Goal: Transaction & Acquisition: Book appointment/travel/reservation

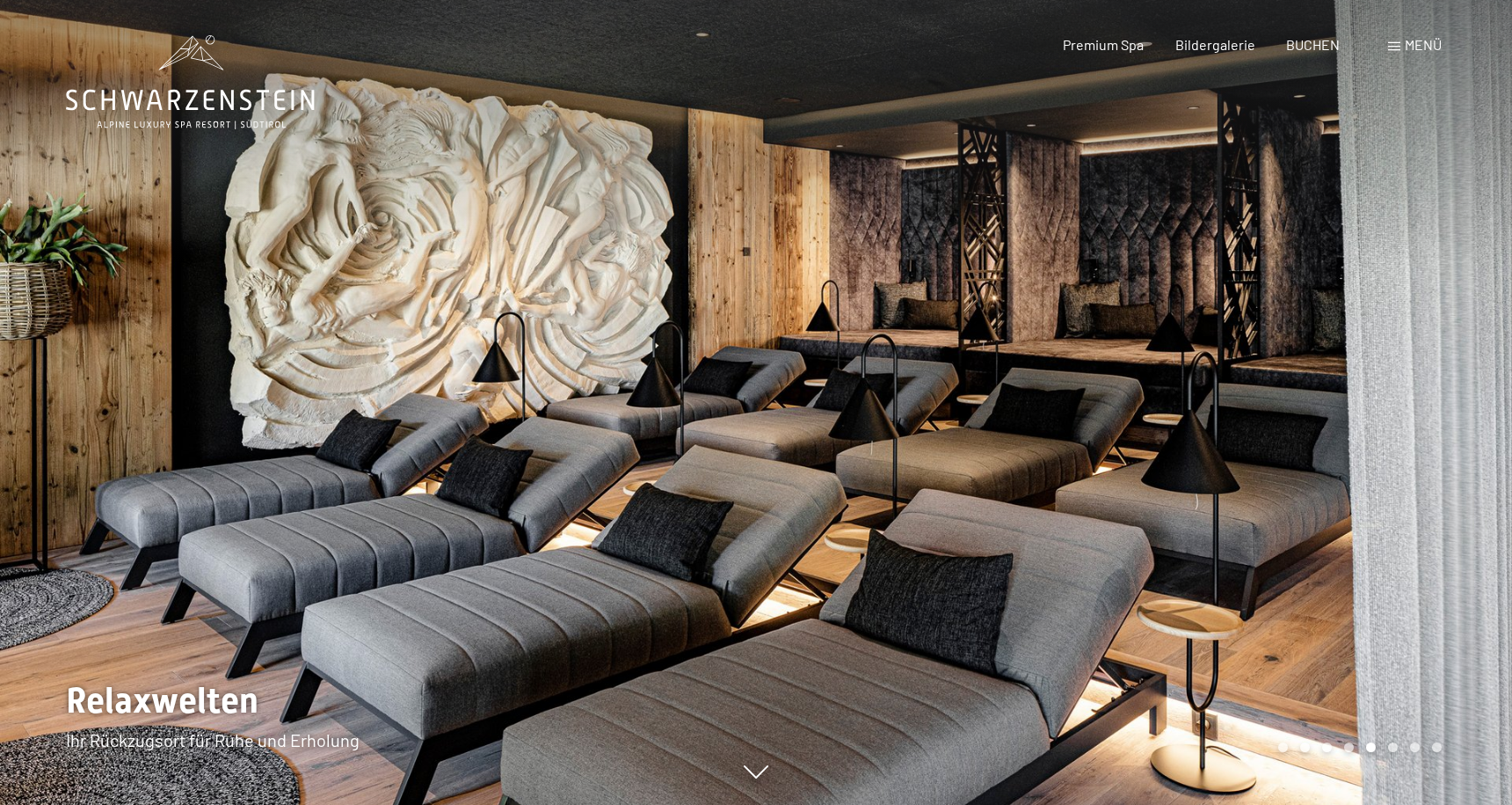
click at [1115, 48] on span "Premium Spa" at bounding box center [1103, 45] width 81 height 17
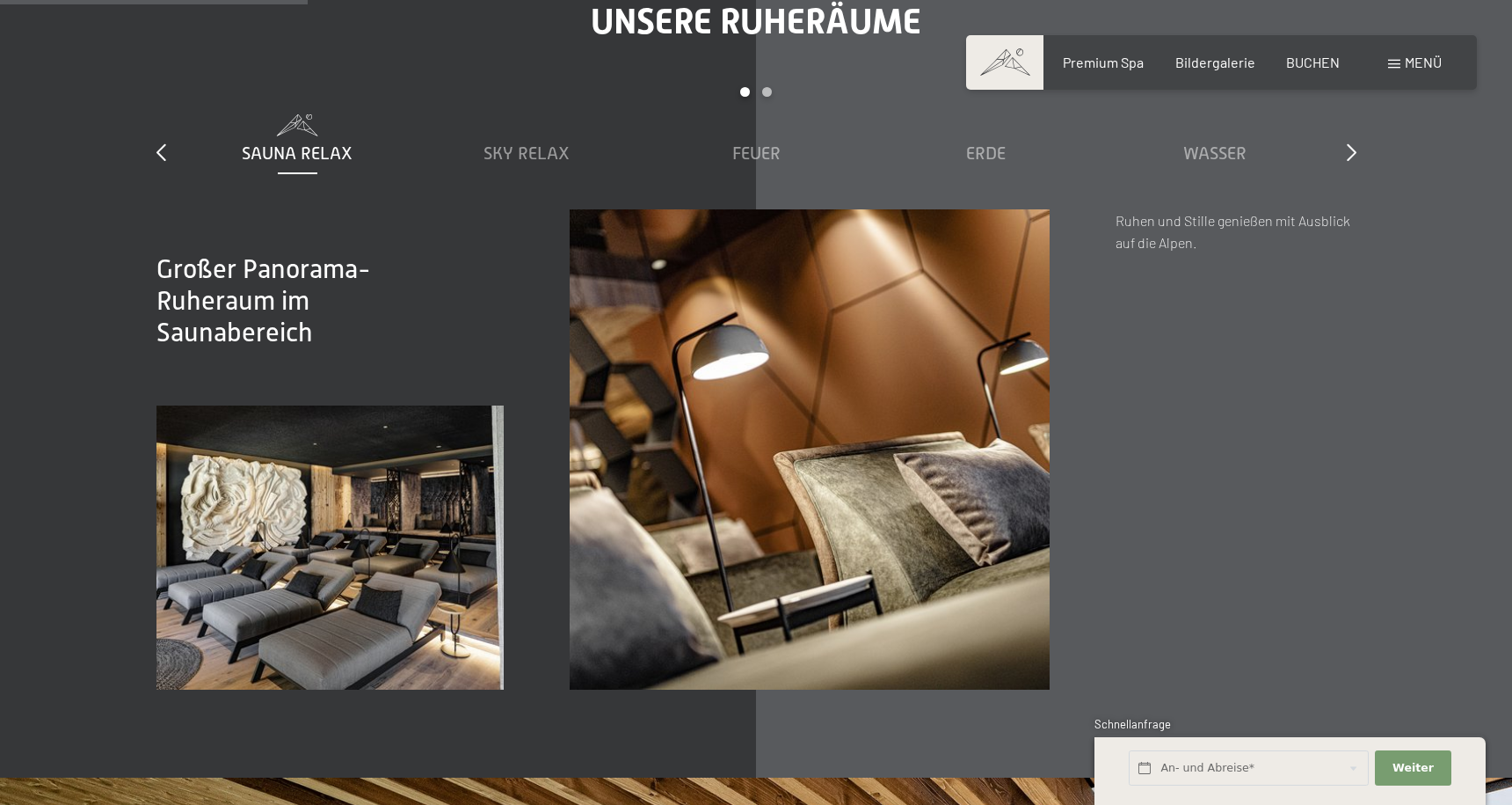
scroll to position [2597, 0]
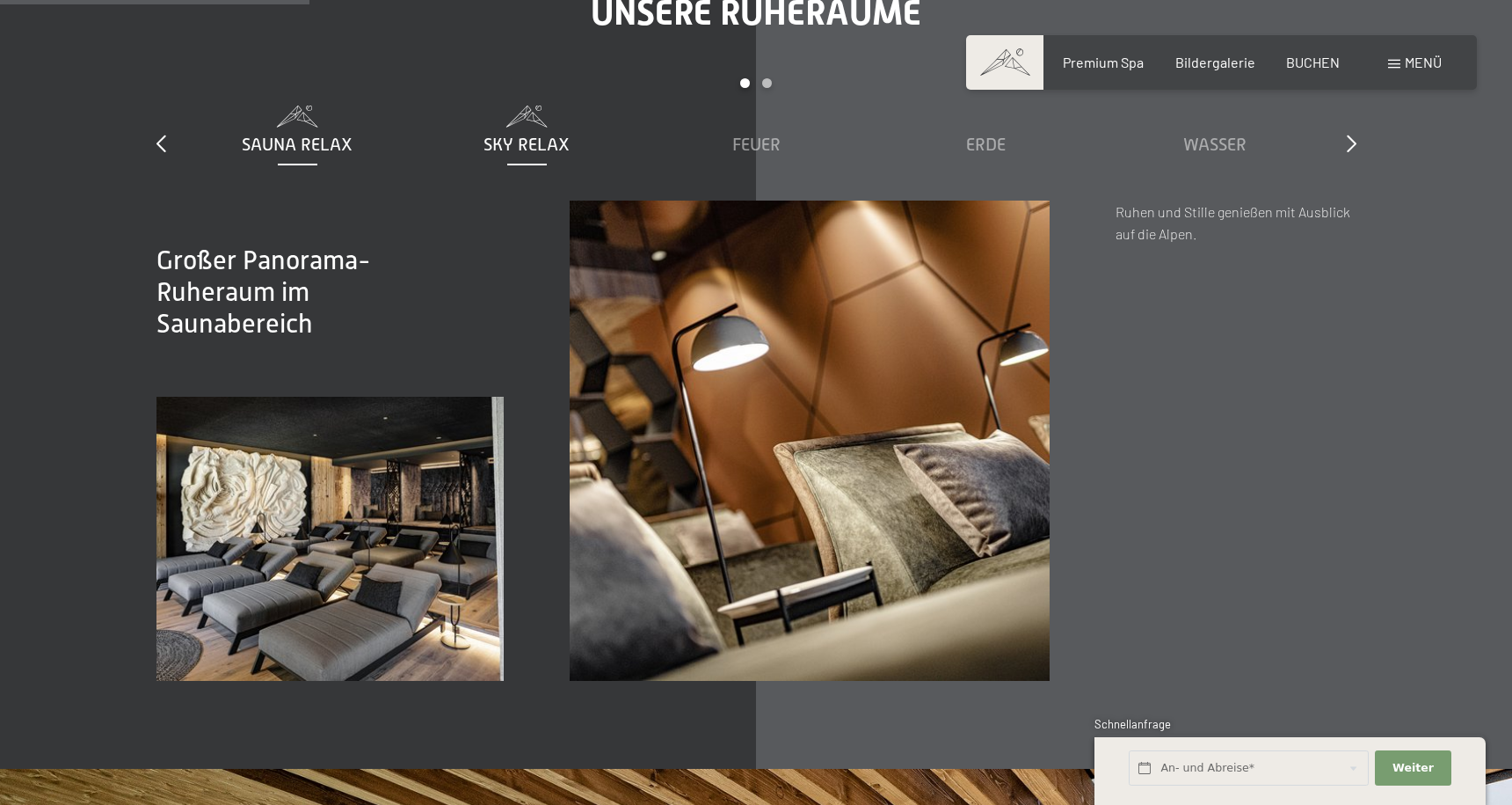
click at [537, 136] on span "Sky Relax" at bounding box center [526, 143] width 86 height 20
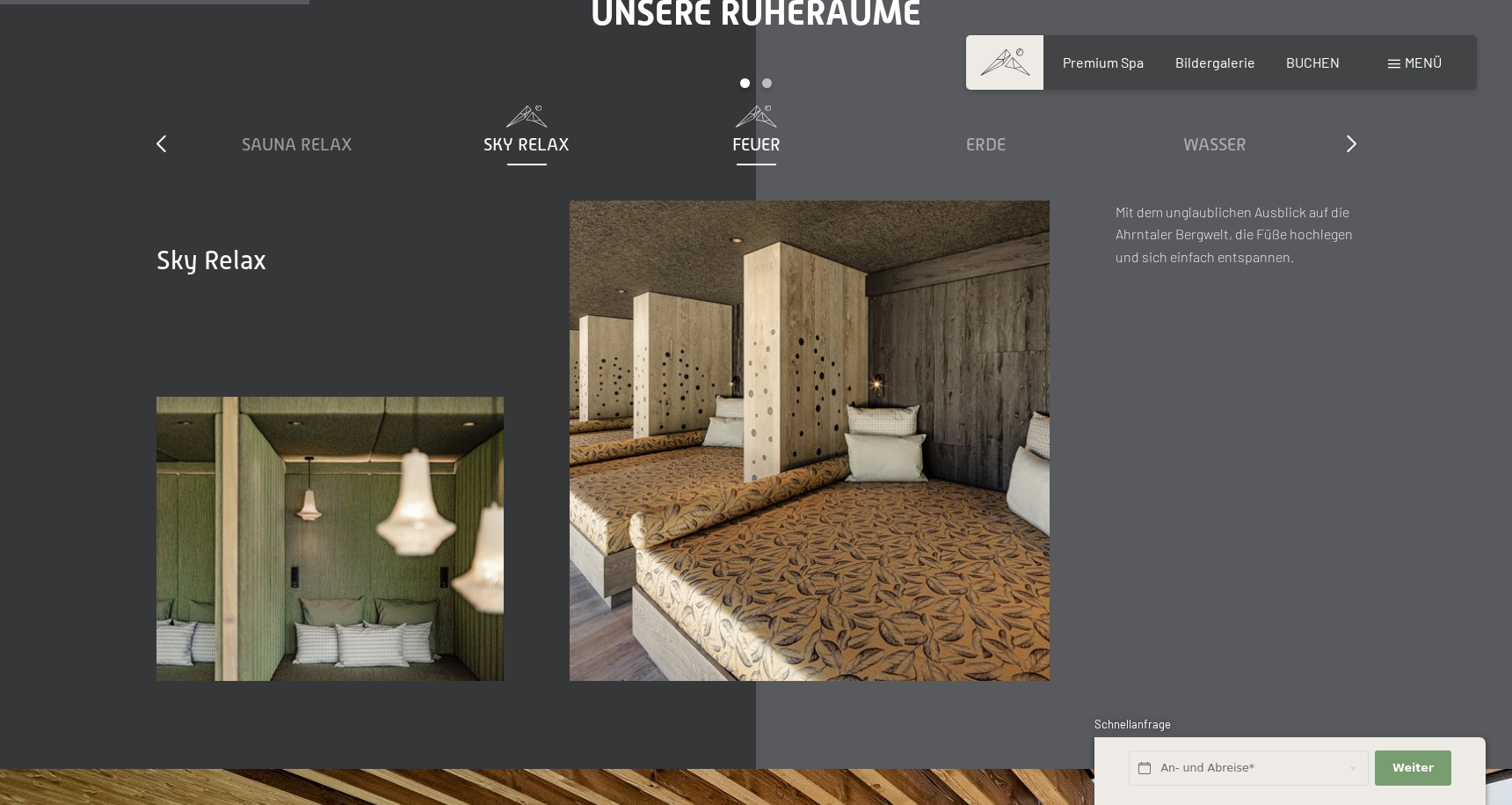
click at [737, 143] on span "Feuer" at bounding box center [756, 143] width 48 height 20
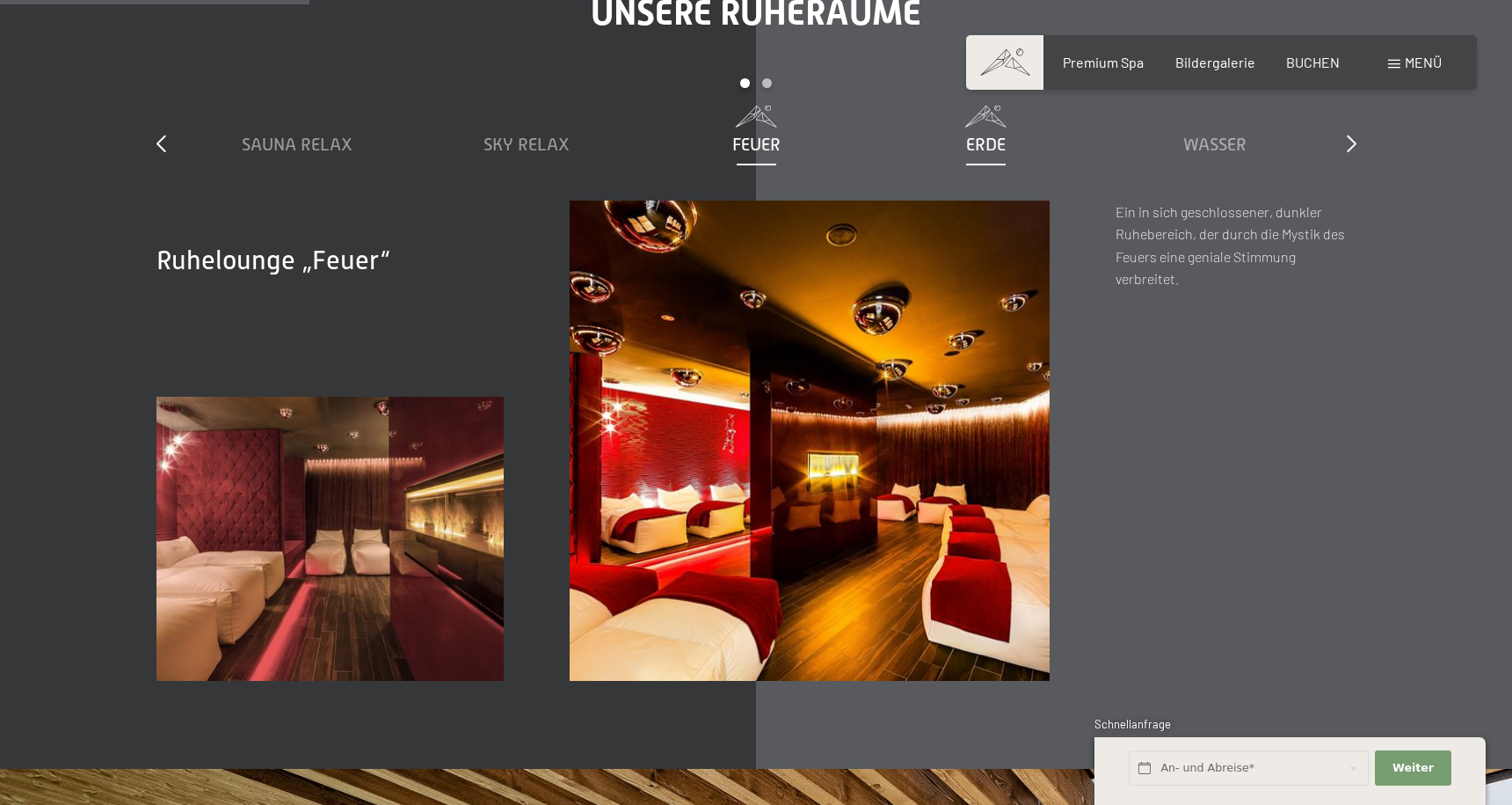
click at [987, 152] on span "Erde" at bounding box center [986, 143] width 39 height 20
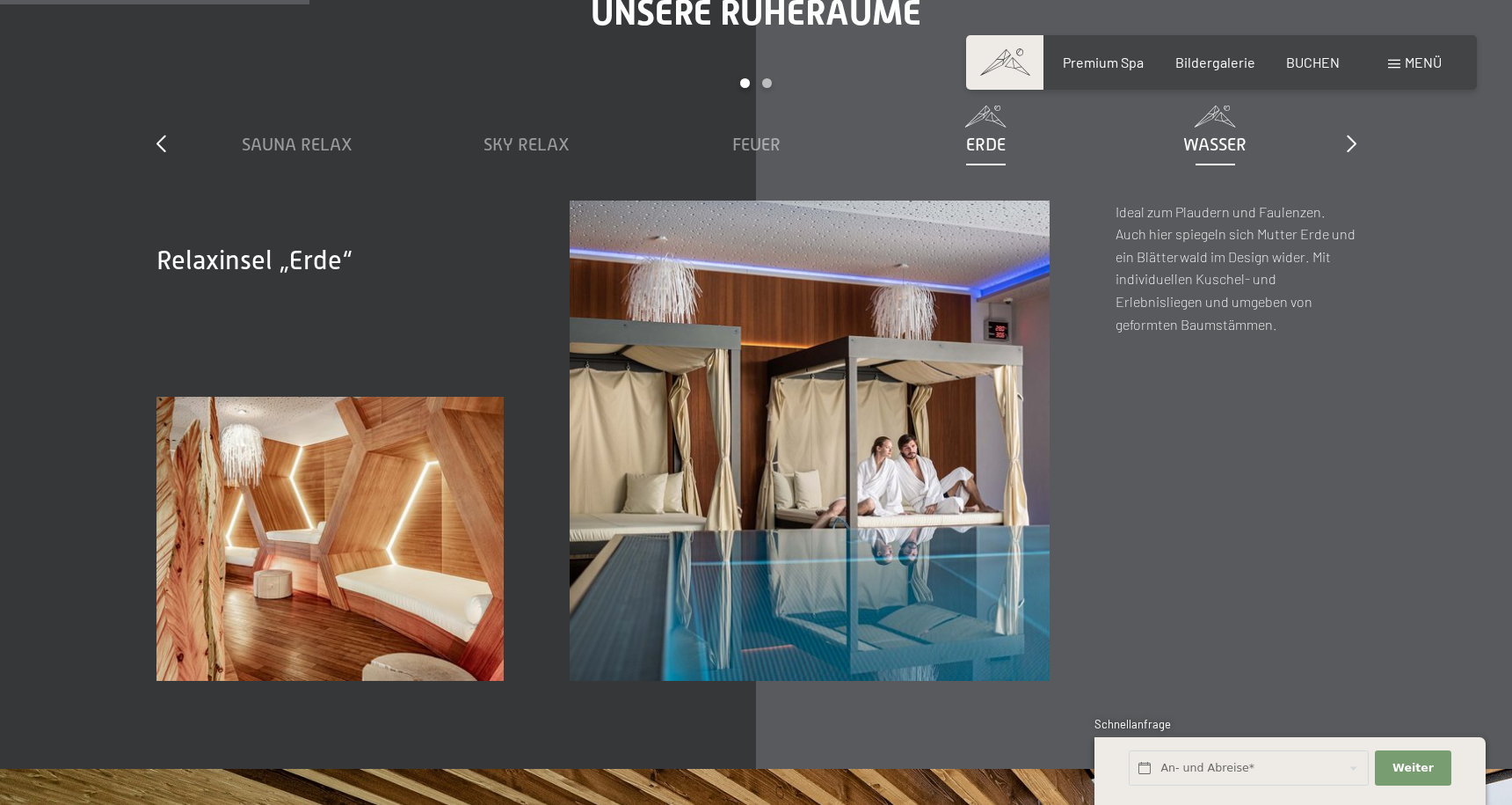
click at [1230, 140] on span "Wasser" at bounding box center [1215, 143] width 63 height 20
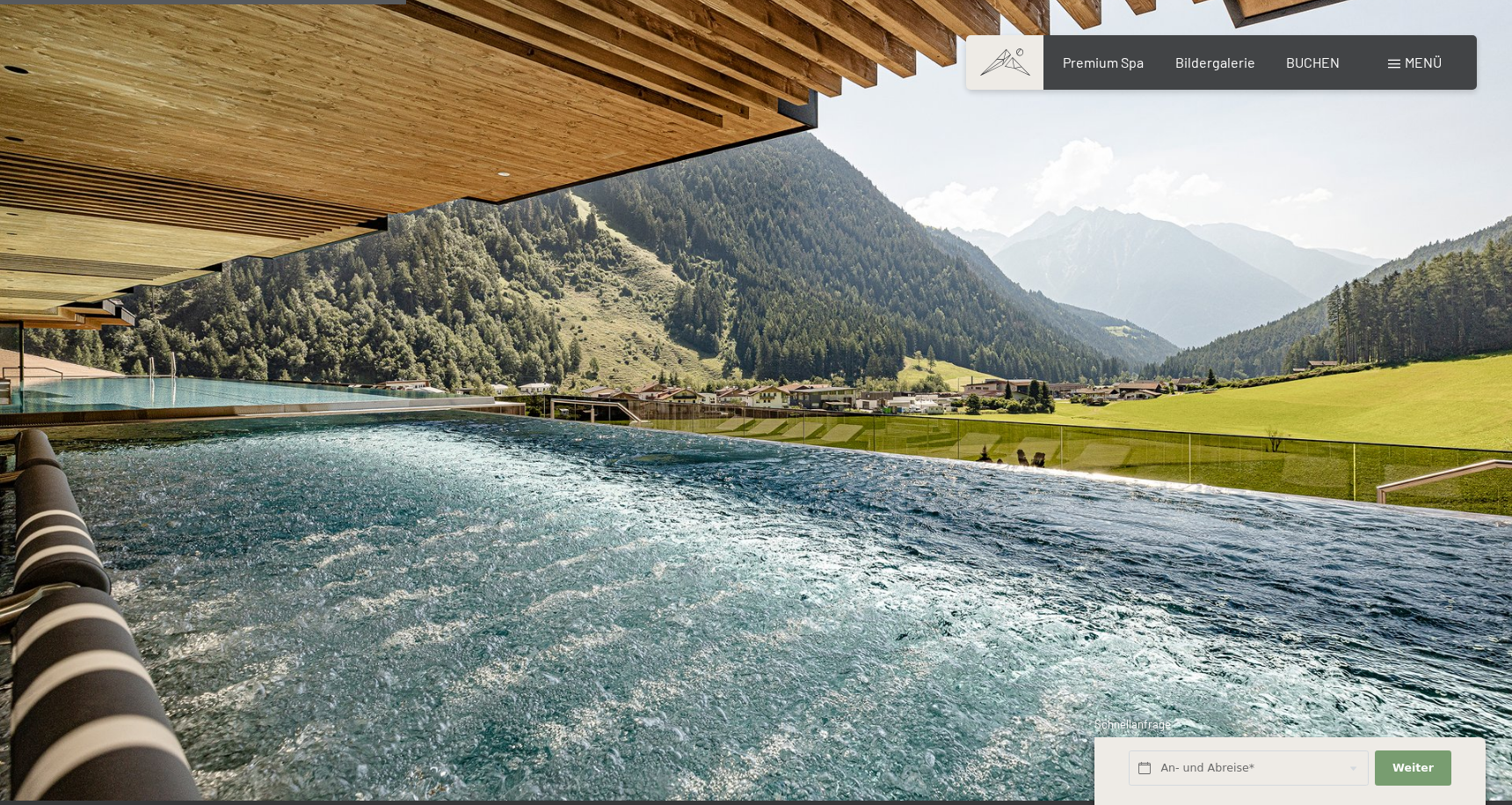
scroll to position [3420, 0]
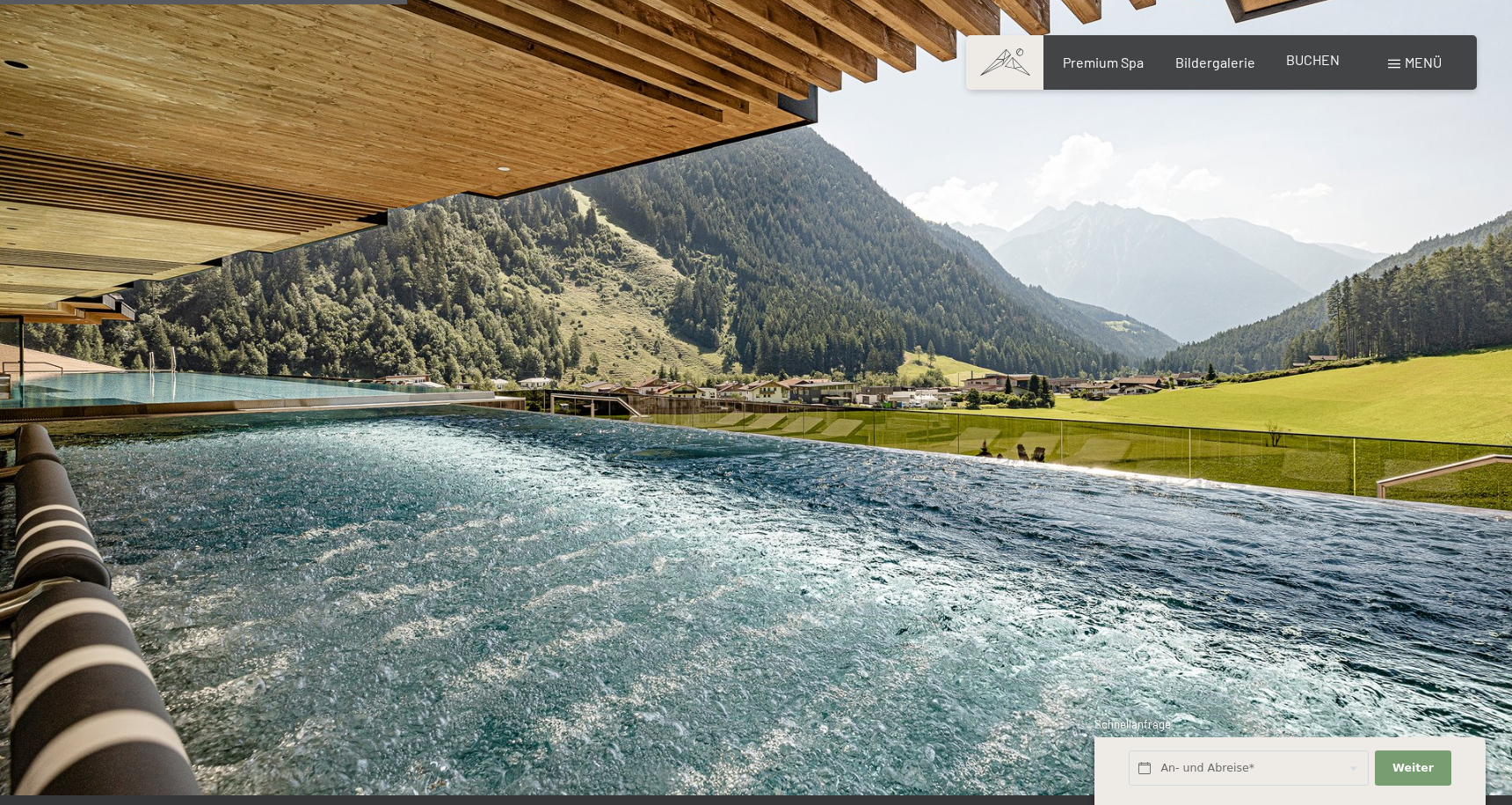
click at [1328, 63] on span "BUCHEN" at bounding box center [1314, 60] width 54 height 17
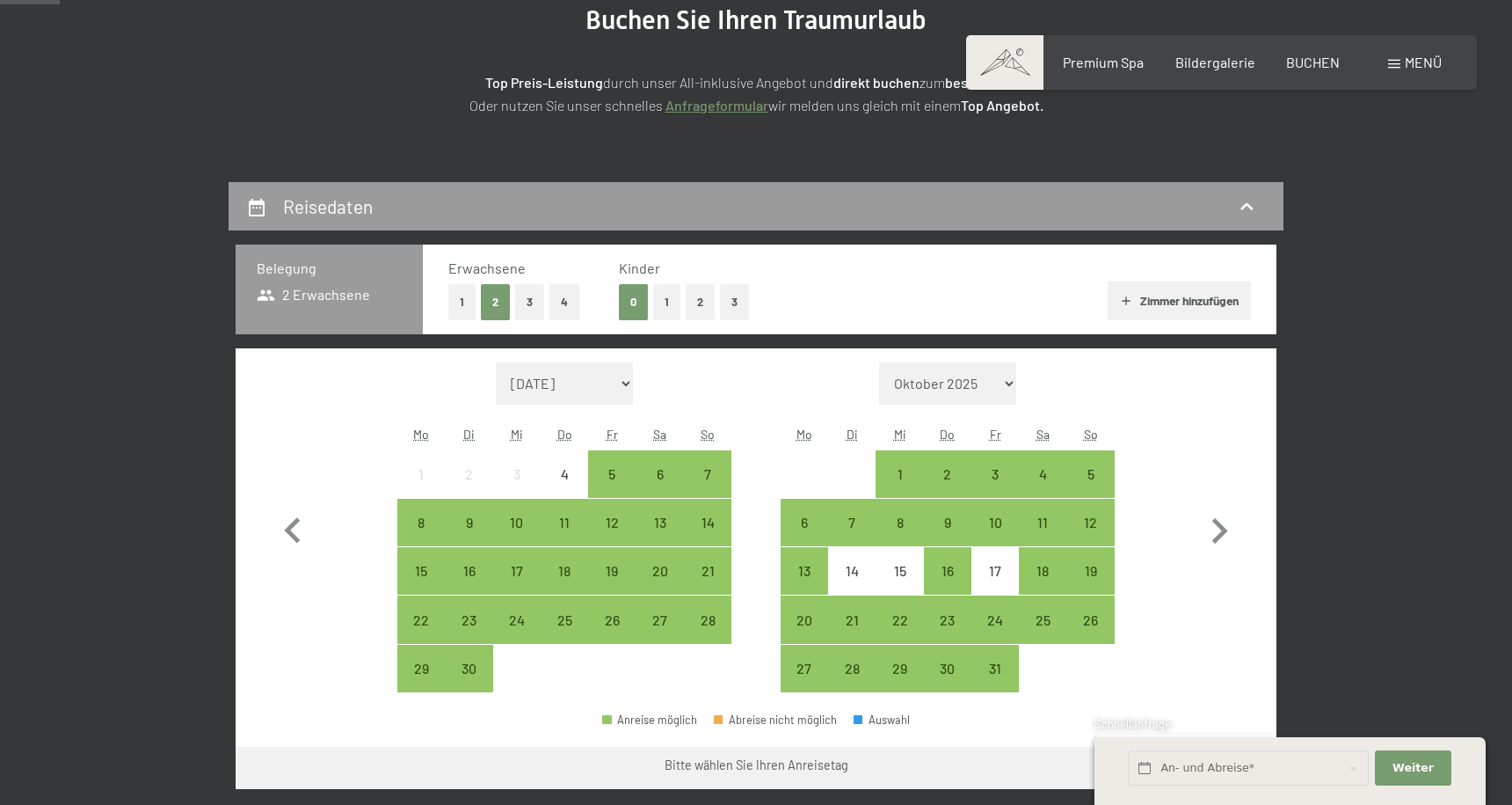
scroll to position [239, 0]
click at [712, 479] on div "7" at bounding box center [707, 487] width 44 height 44
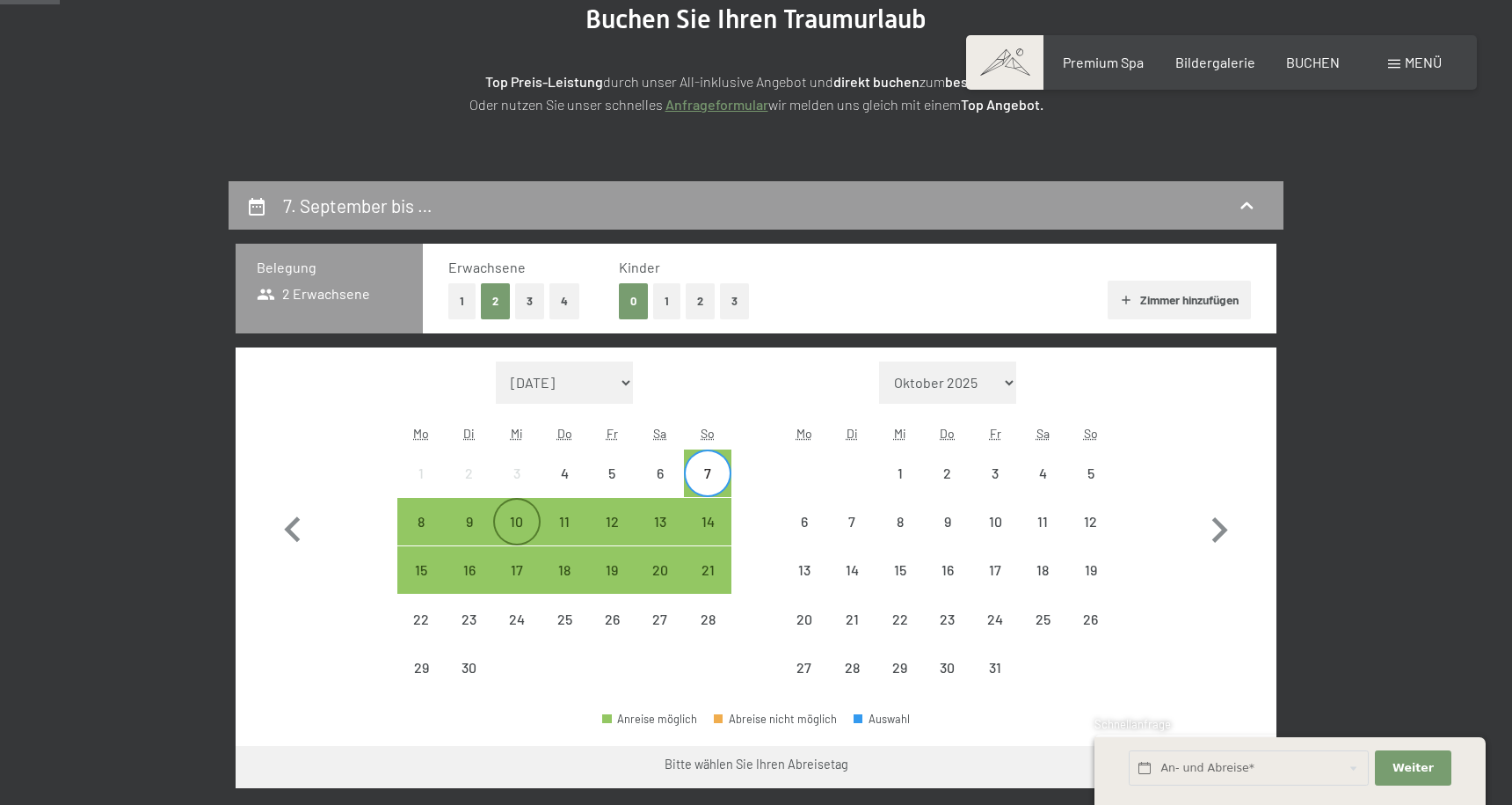
click at [505, 525] on div "10" at bounding box center [516, 536] width 44 height 44
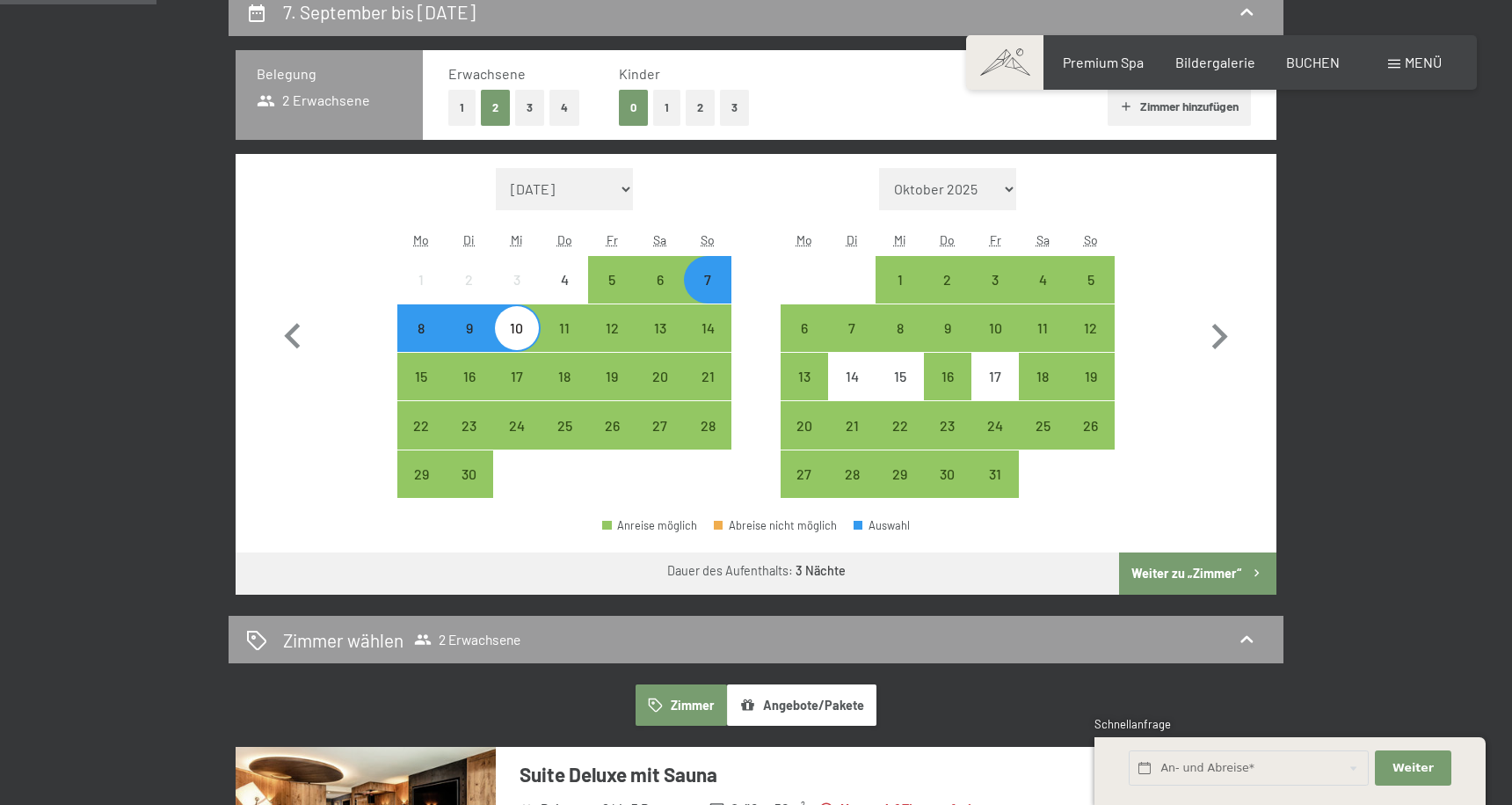
scroll to position [445, 0]
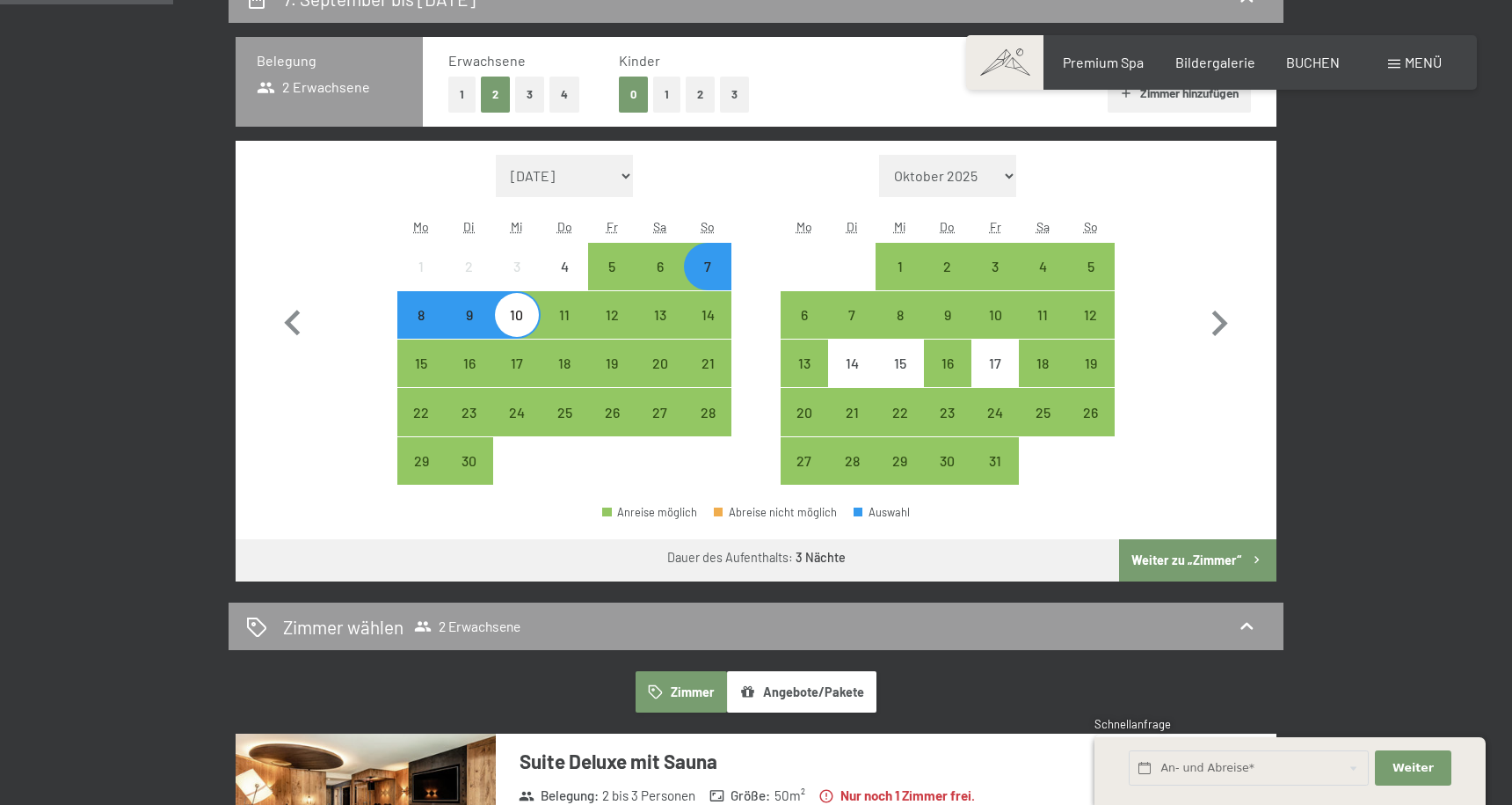
click at [1202, 551] on button "Weiter zu „Zimmer“" at bounding box center [1197, 560] width 157 height 42
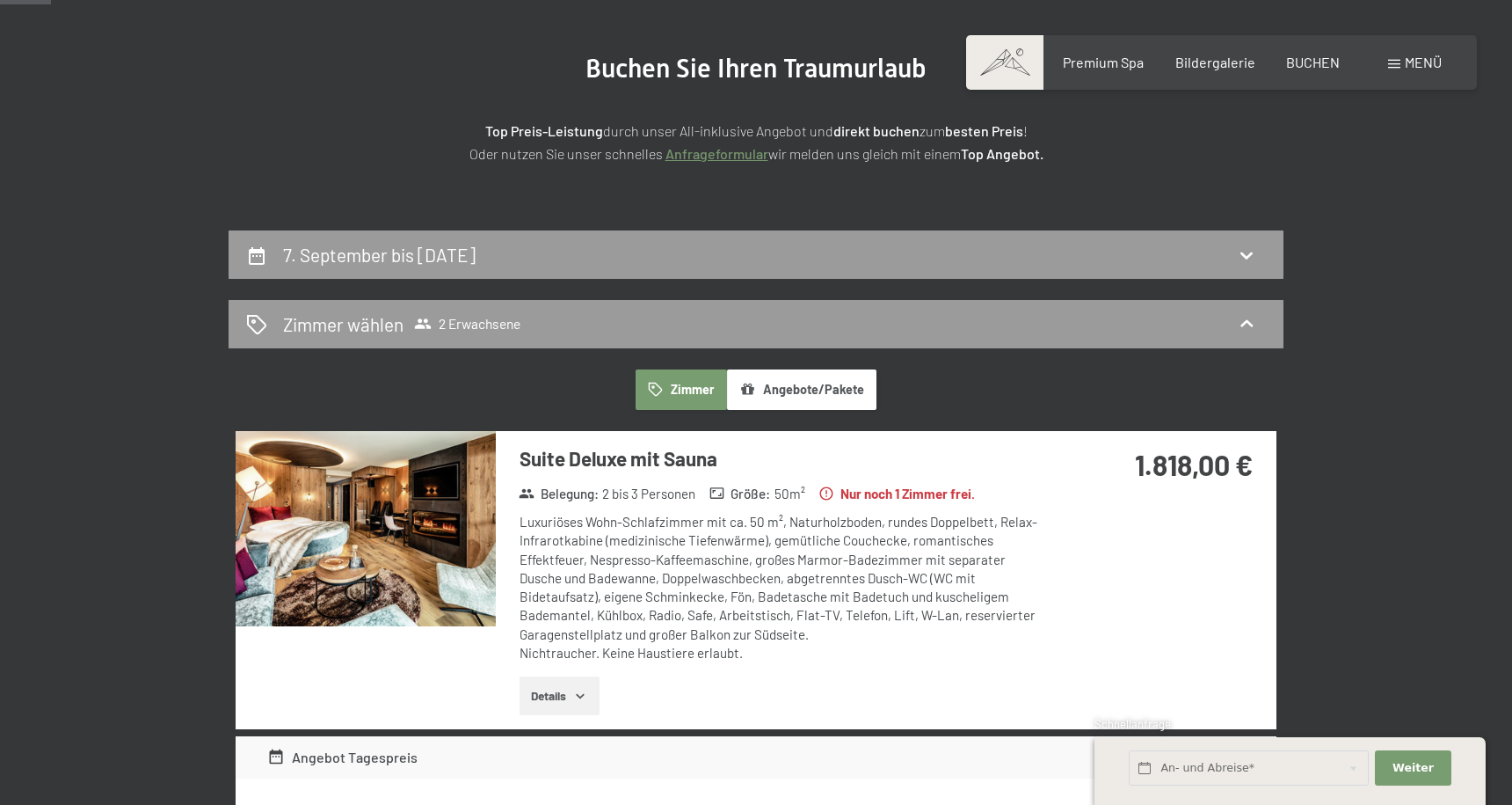
scroll to position [0, 0]
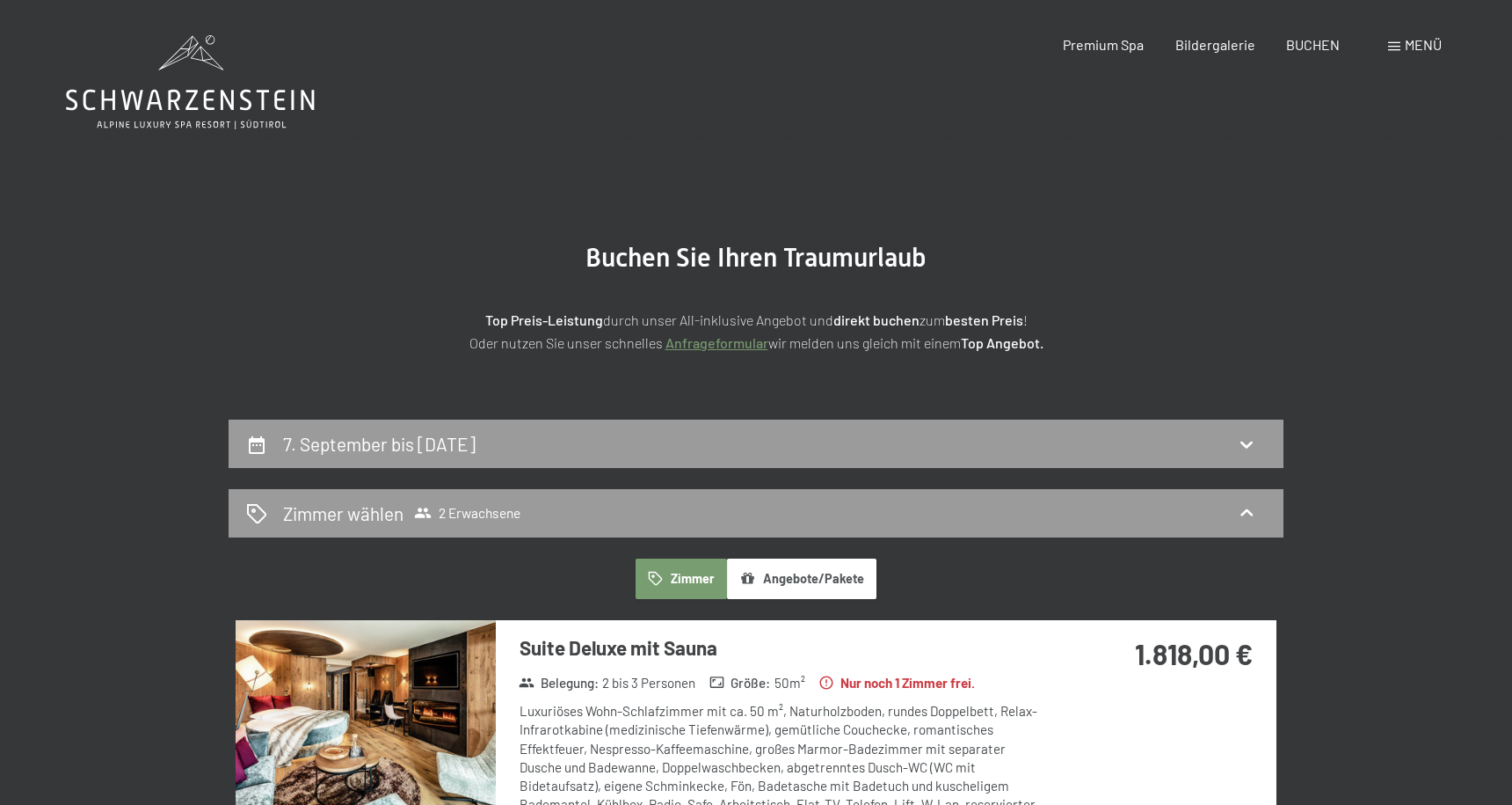
click at [790, 575] on button "Angebote/Pakete" at bounding box center [801, 578] width 149 height 40
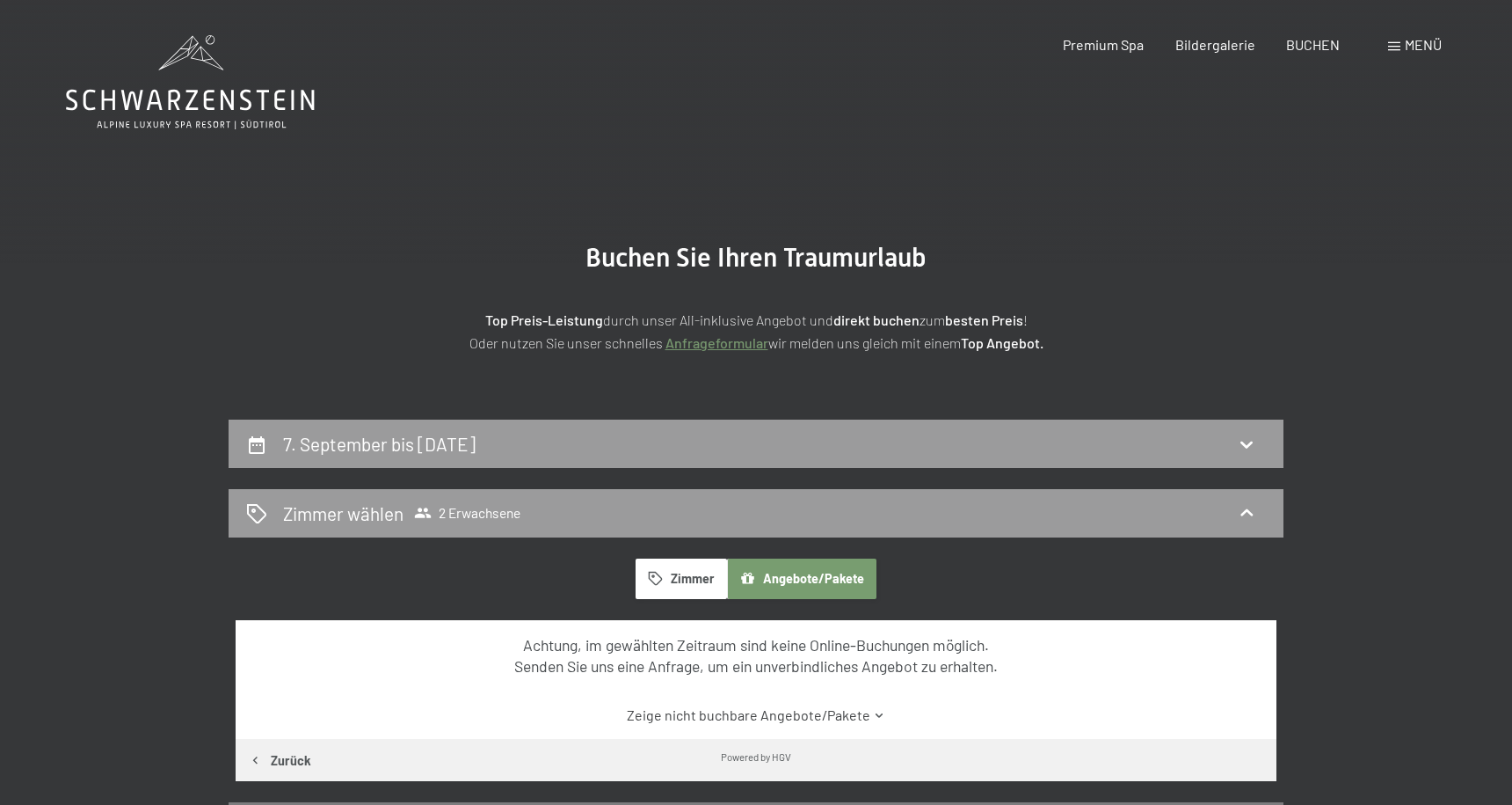
click at [674, 572] on button "Zimmer" at bounding box center [681, 578] width 91 height 40
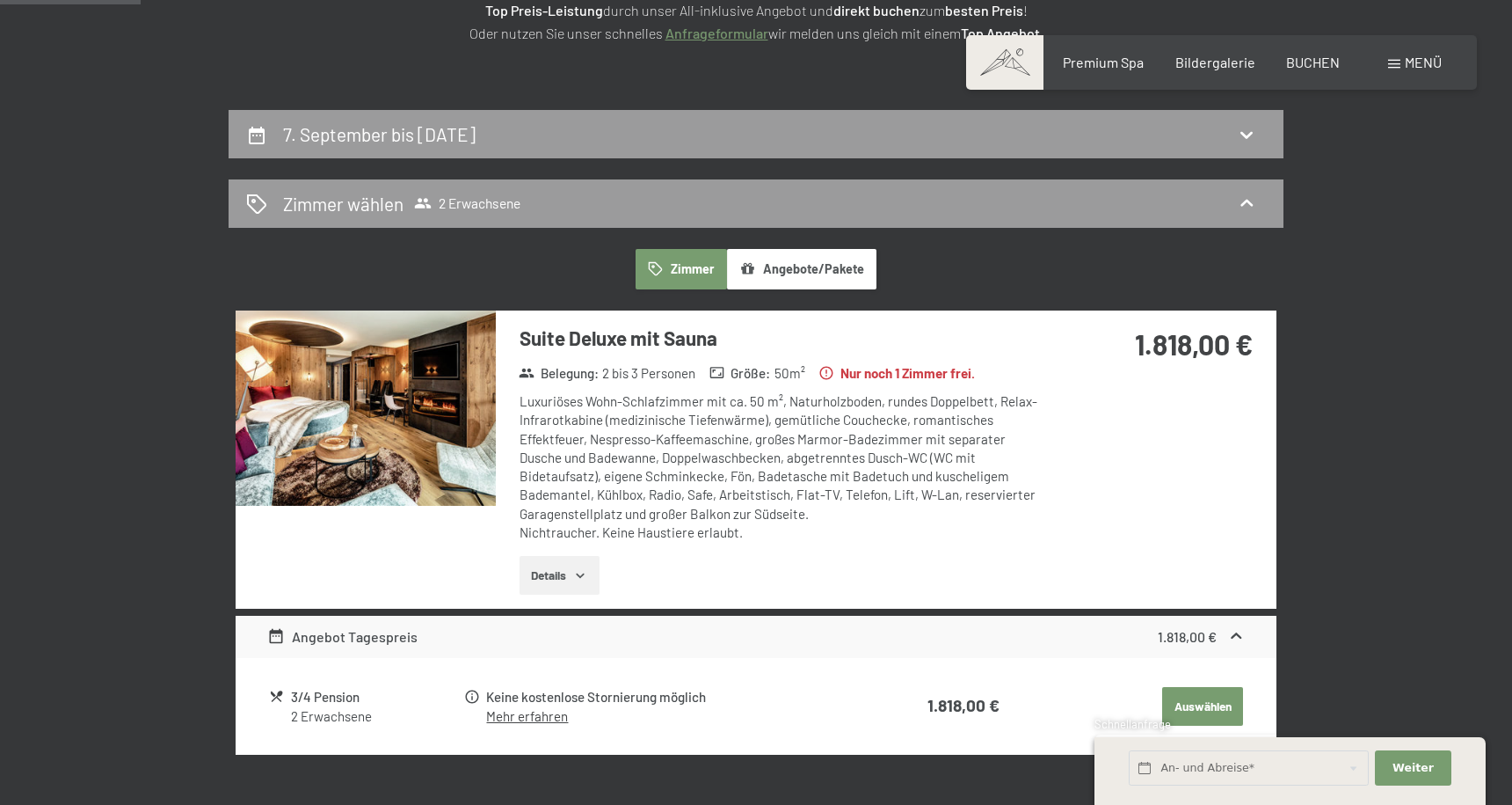
scroll to position [329, 0]
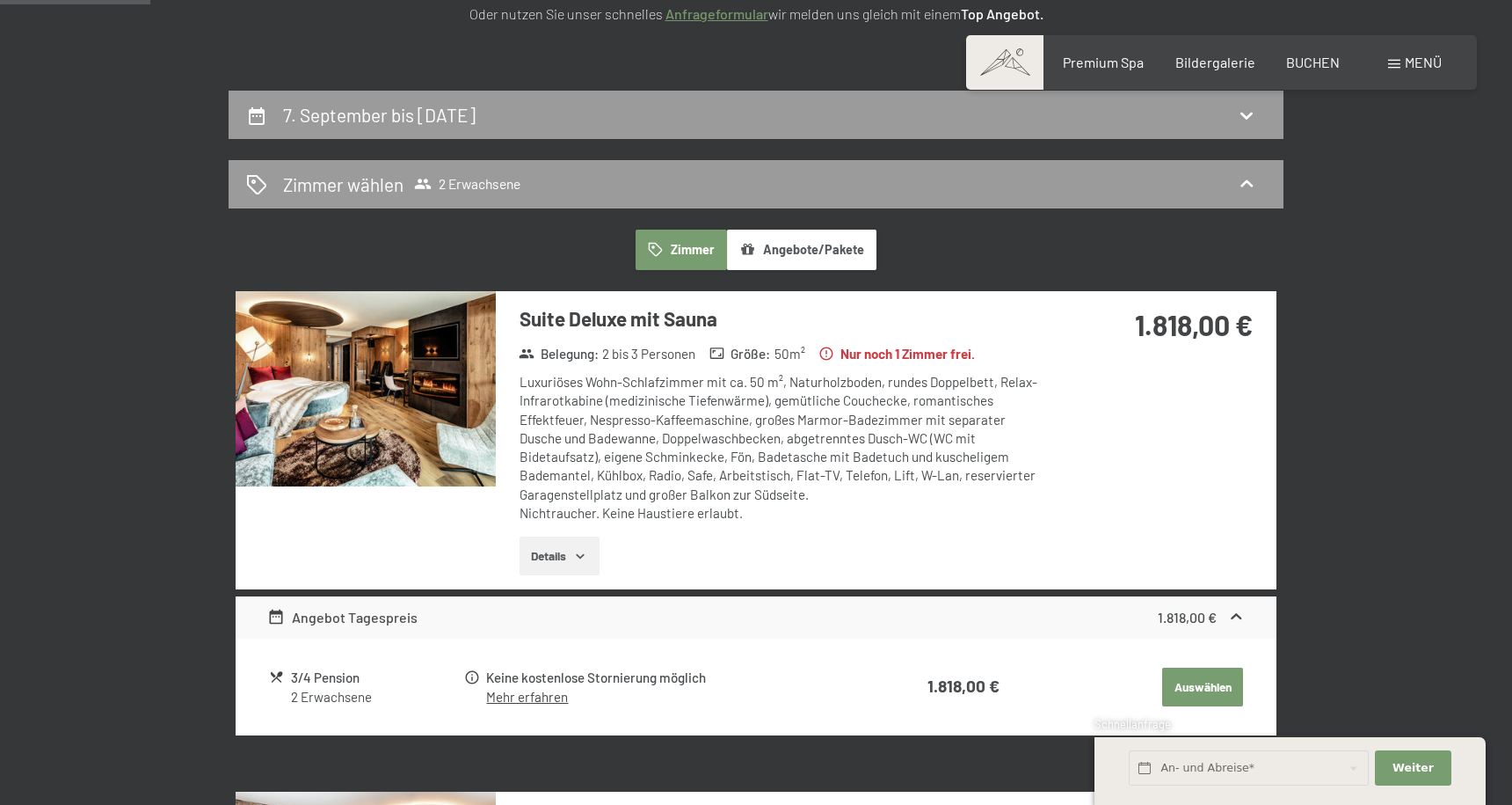
click at [579, 554] on icon "button" at bounding box center [580, 556] width 7 height 5
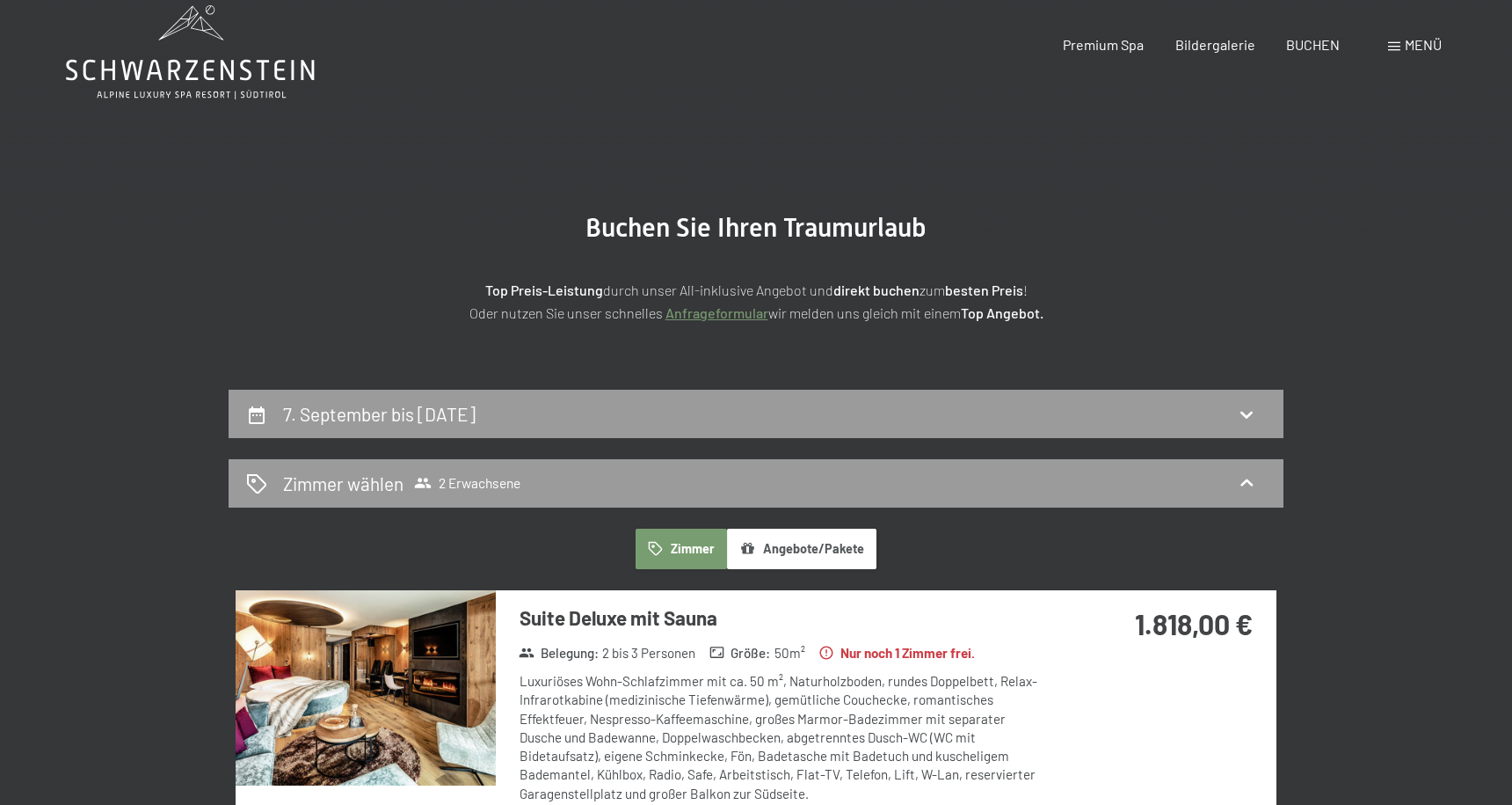
scroll to position [0, 0]
